Goal: Task Accomplishment & Management: Use online tool/utility

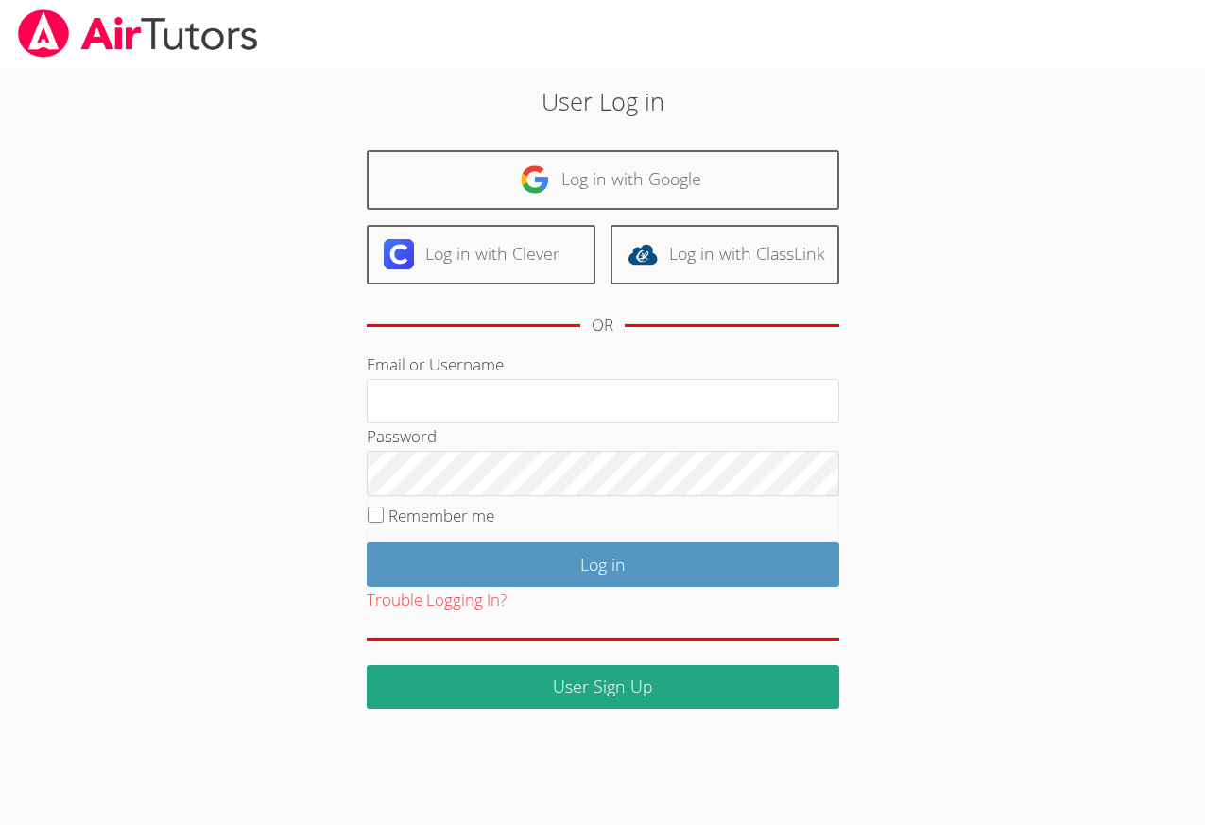
type input "revisedsat@gmail.com"
click at [373, 517] on input "Remember me" at bounding box center [376, 515] width 16 height 16
checkbox input "true"
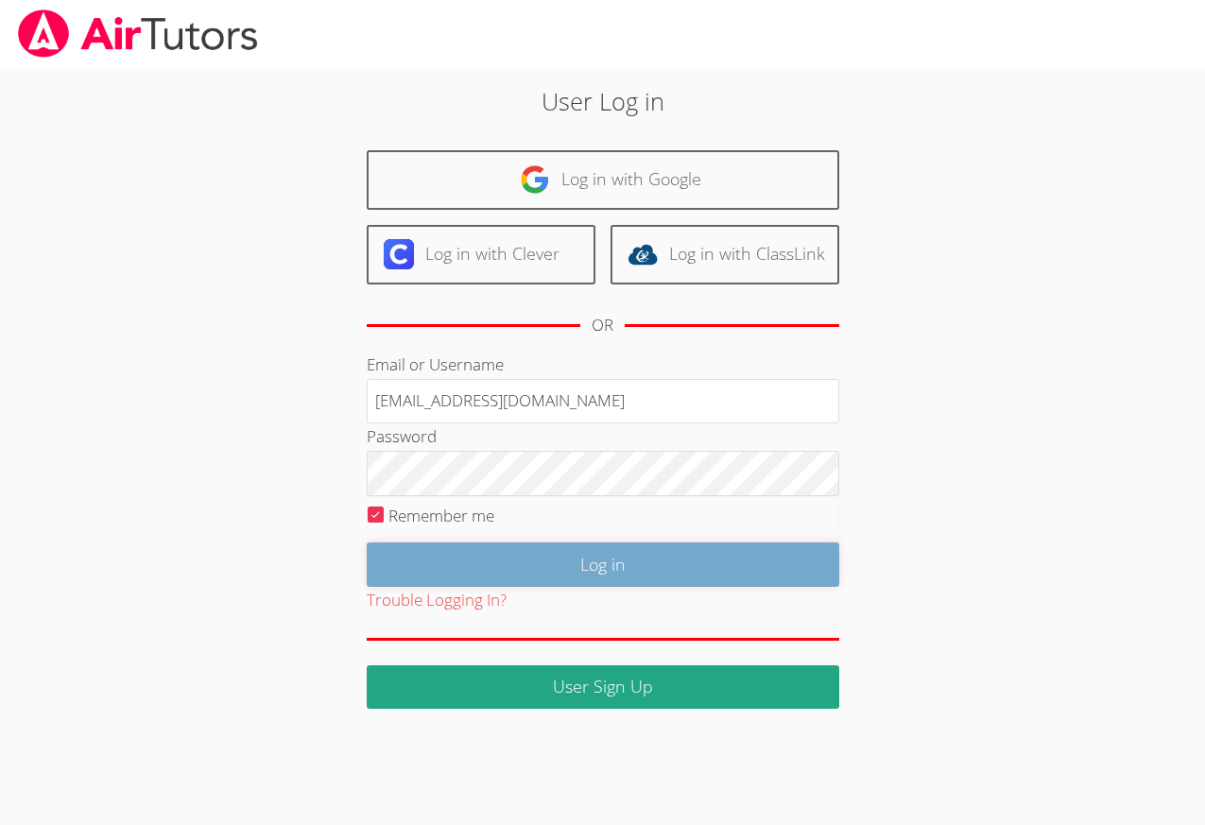
click at [691, 553] on input "Log in" at bounding box center [603, 564] width 473 height 44
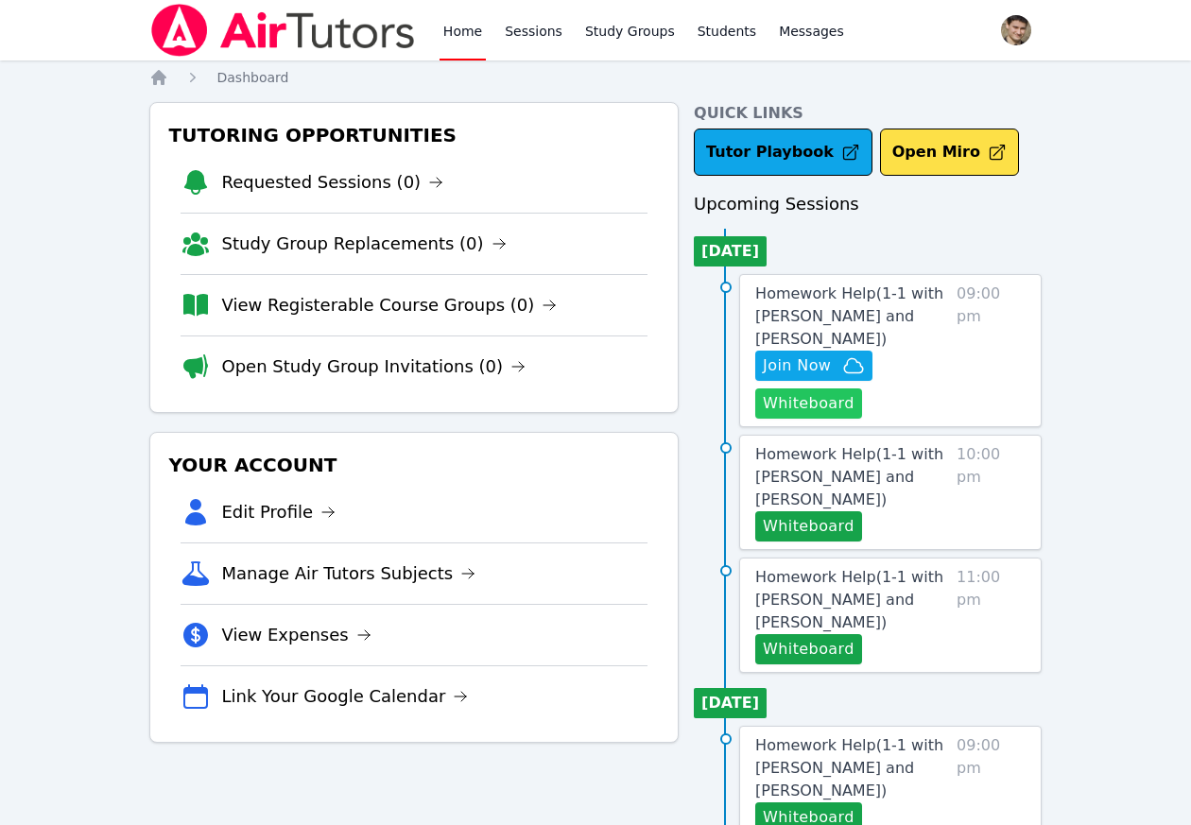
click at [816, 403] on button "Whiteboard" at bounding box center [808, 403] width 107 height 30
